Goal: Task Accomplishment & Management: Use online tool/utility

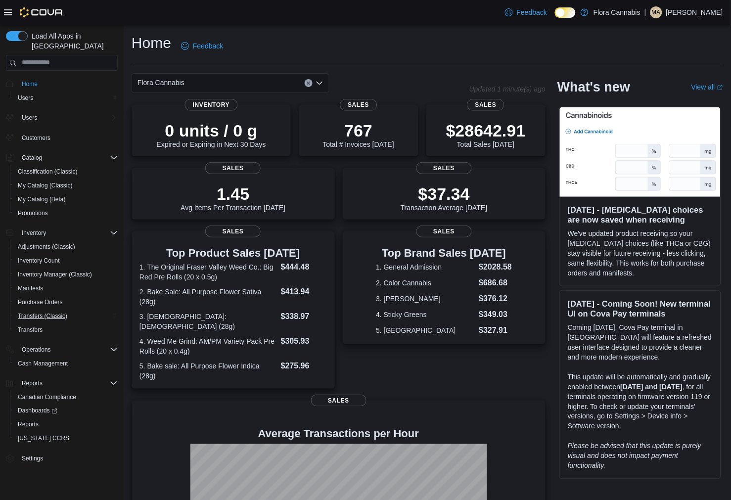
scroll to position [55, 0]
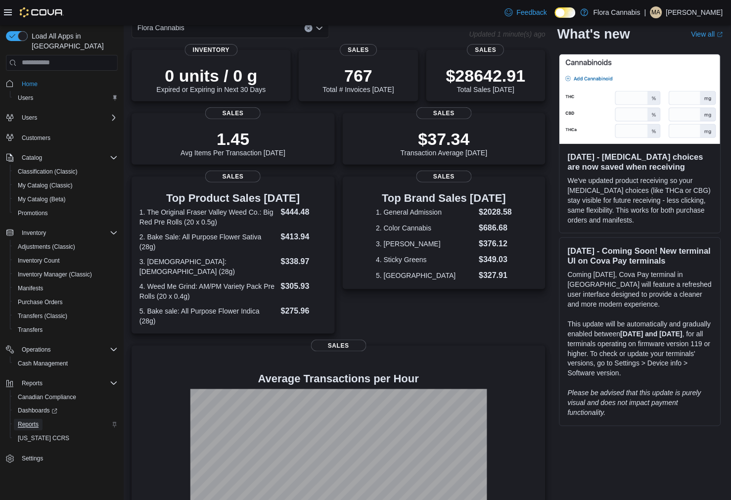
click at [21, 421] on span "Reports" at bounding box center [28, 425] width 21 height 8
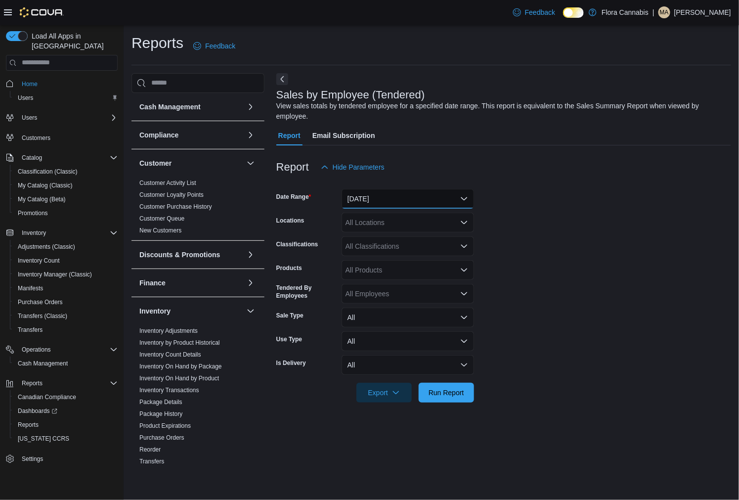
drag, startPoint x: 392, startPoint y: 201, endPoint x: 386, endPoint y: 201, distance: 5.9
click at [392, 201] on button "[DATE]" at bounding box center [408, 199] width 132 height 20
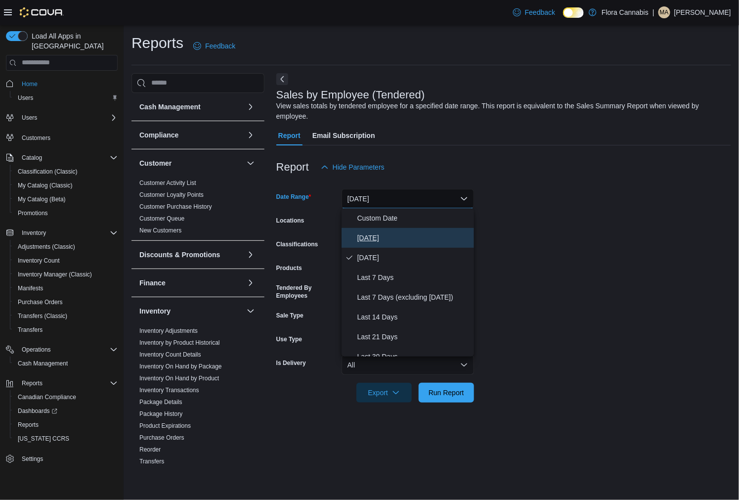
click at [370, 237] on span "[DATE]" at bounding box center [413, 238] width 113 height 12
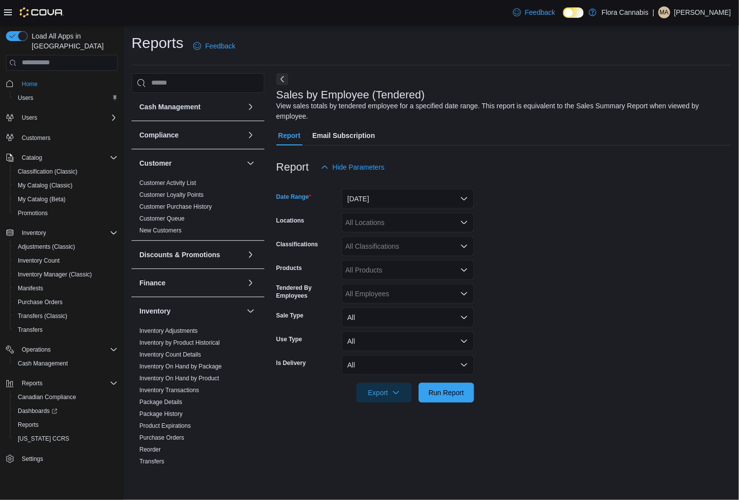
click at [351, 225] on div "All Locations" at bounding box center [408, 223] width 132 height 20
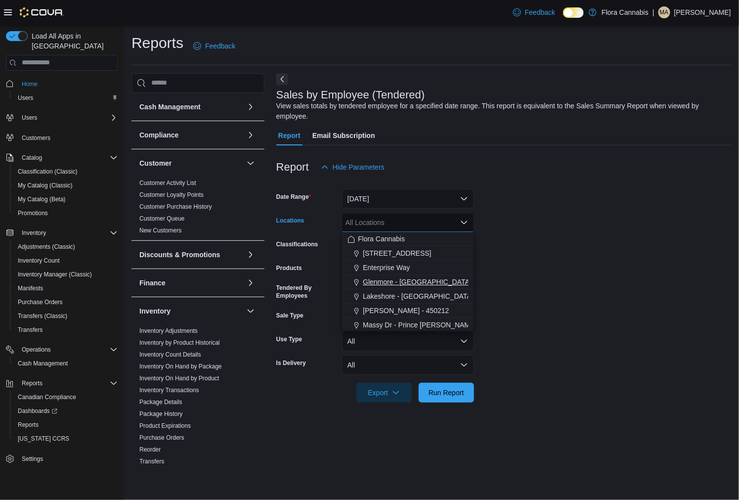
click at [370, 283] on span "Glenmore - [GEOGRAPHIC_DATA] - 450374" at bounding box center [432, 282] width 138 height 10
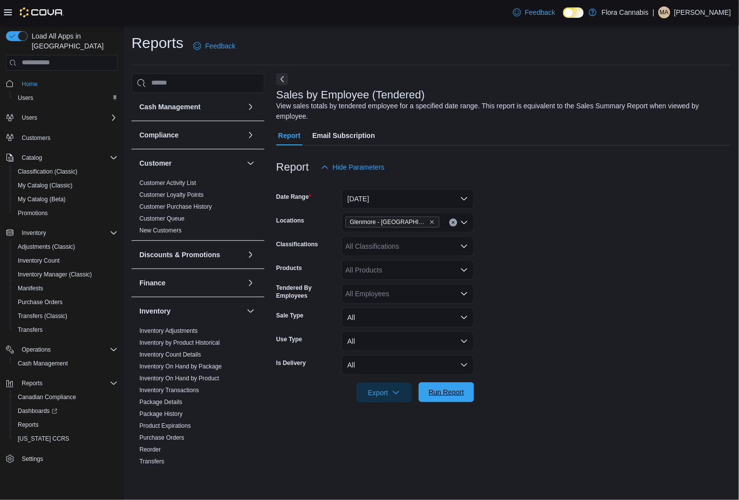
click at [451, 389] on span "Run Report" at bounding box center [447, 392] width 36 height 10
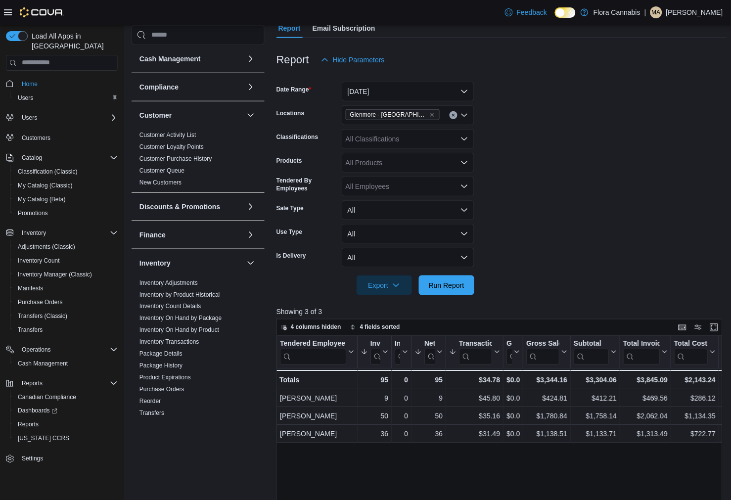
scroll to position [110, 0]
